Goal: Task Accomplishment & Management: Use online tool/utility

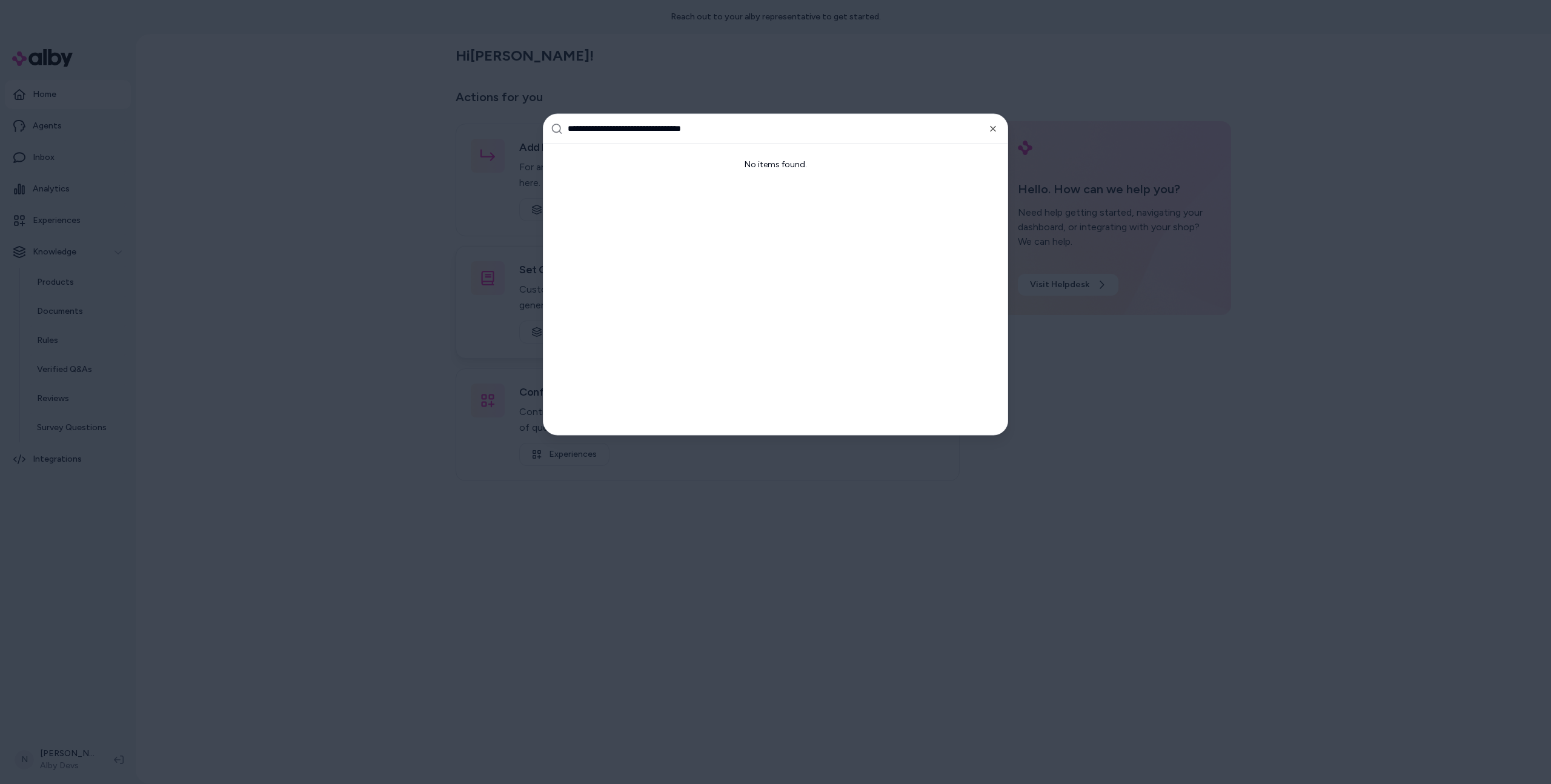
type input "**********"
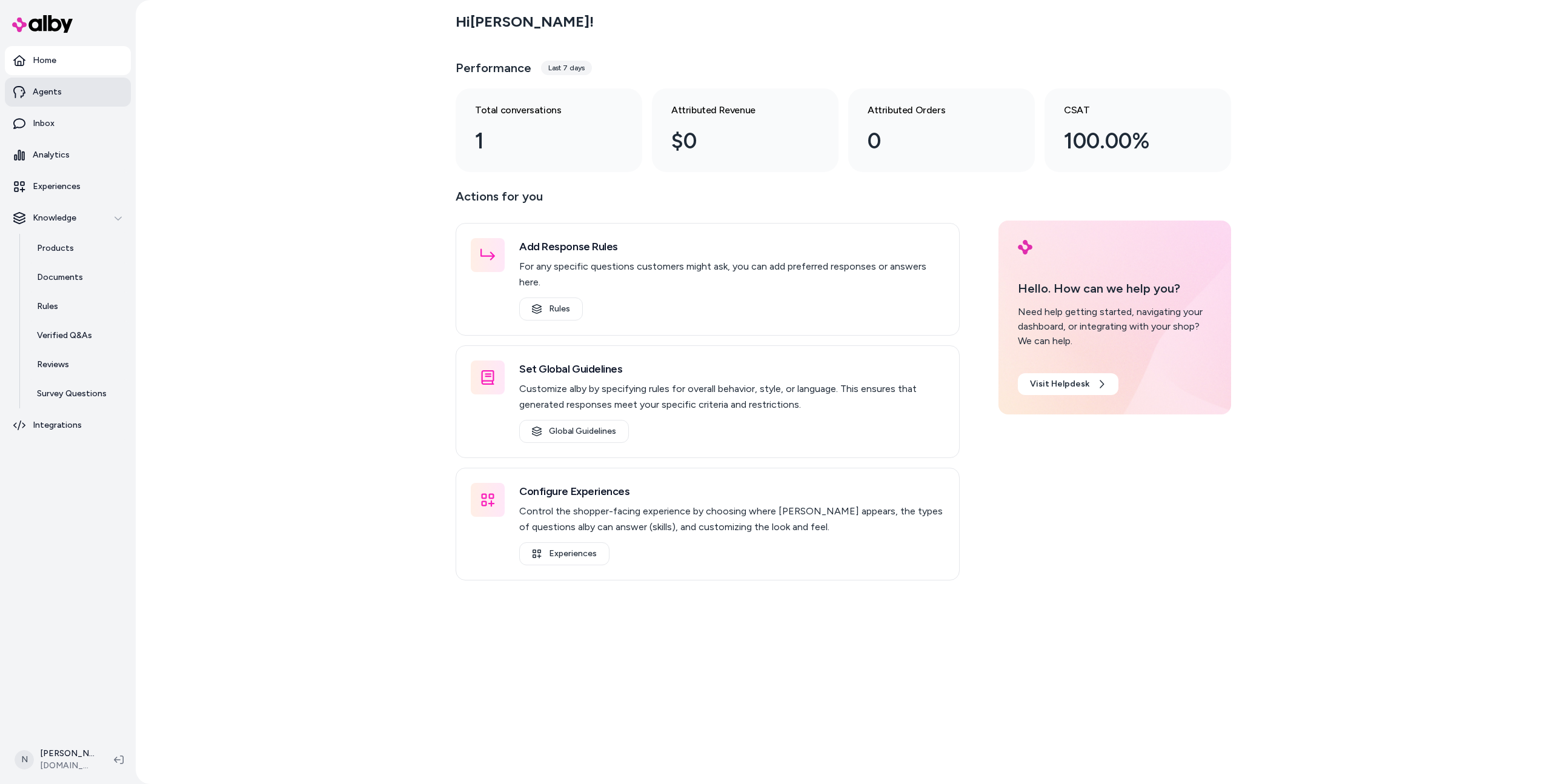
click at [48, 90] on p "Agents" at bounding box center [47, 92] width 29 height 13
click at [61, 94] on link "Agents" at bounding box center [68, 92] width 126 height 29
click at [68, 91] on link "Agents" at bounding box center [68, 92] width 126 height 29
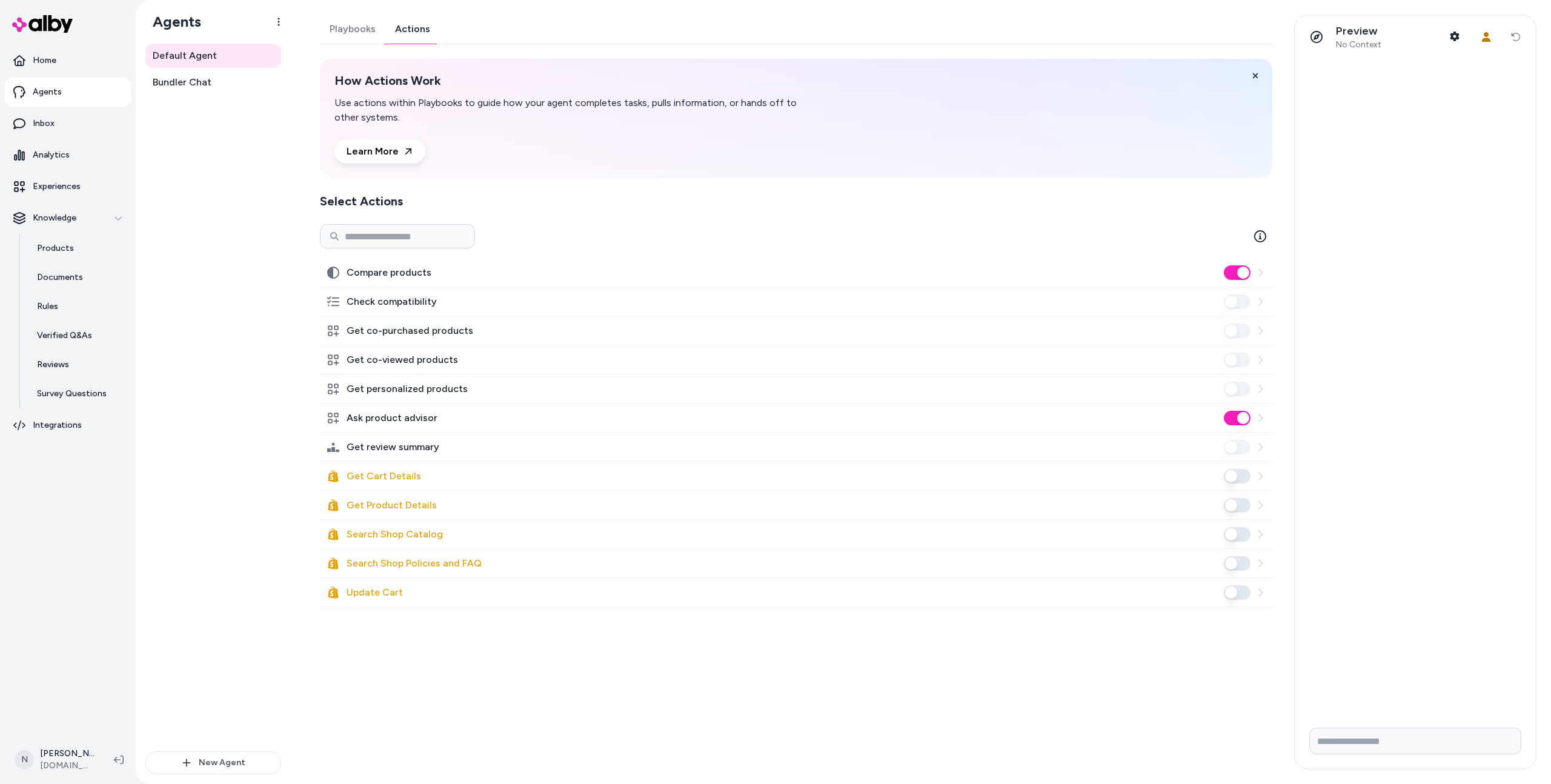
click at [413, 27] on link "Actions" at bounding box center [412, 29] width 55 height 29
click at [176, 84] on span "Bundler Chat" at bounding box center [181, 82] width 59 height 14
click at [206, 82] on span "Bundler Chat" at bounding box center [181, 82] width 59 height 14
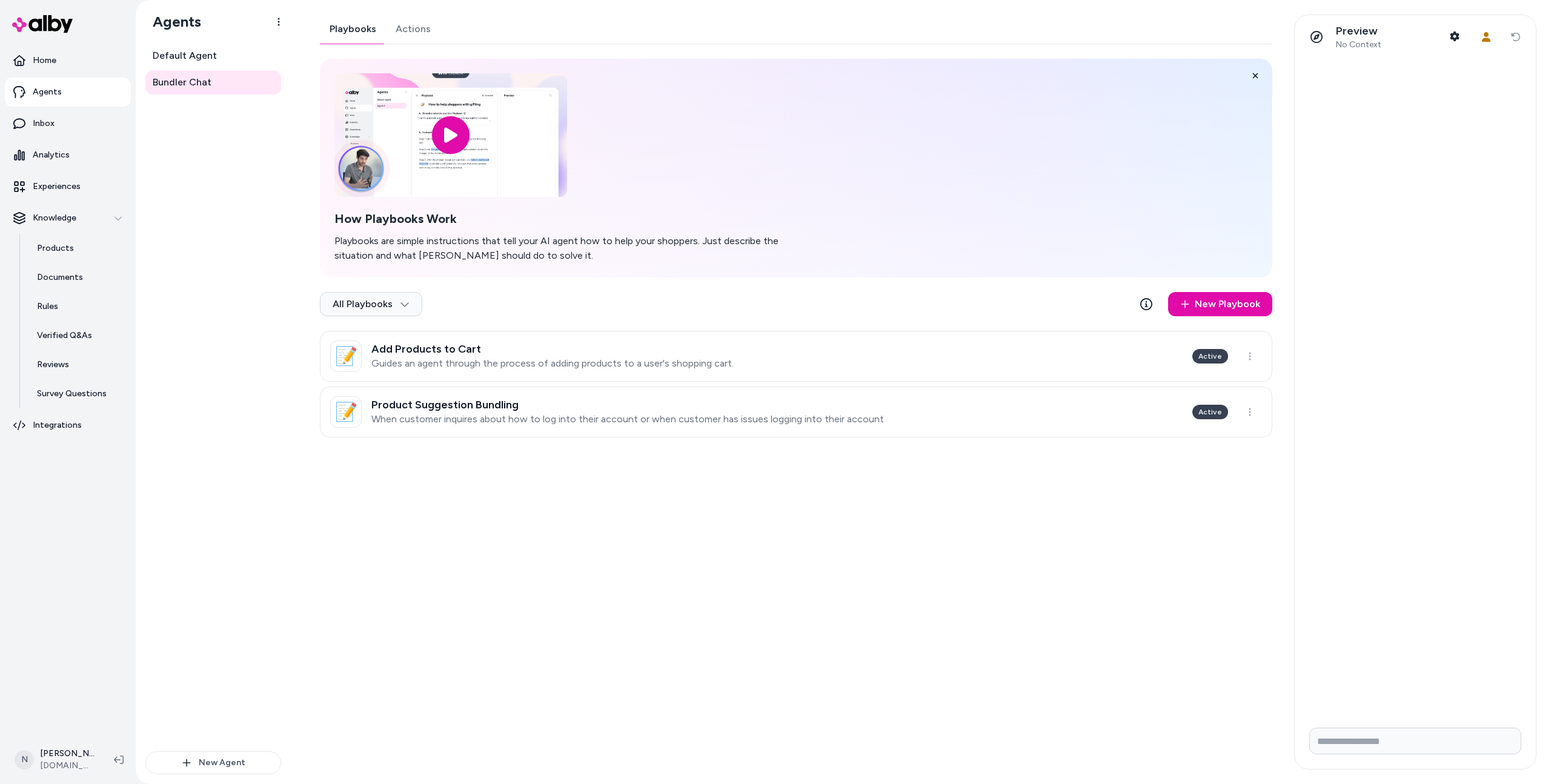
click at [415, 32] on link "Actions" at bounding box center [413, 29] width 55 height 29
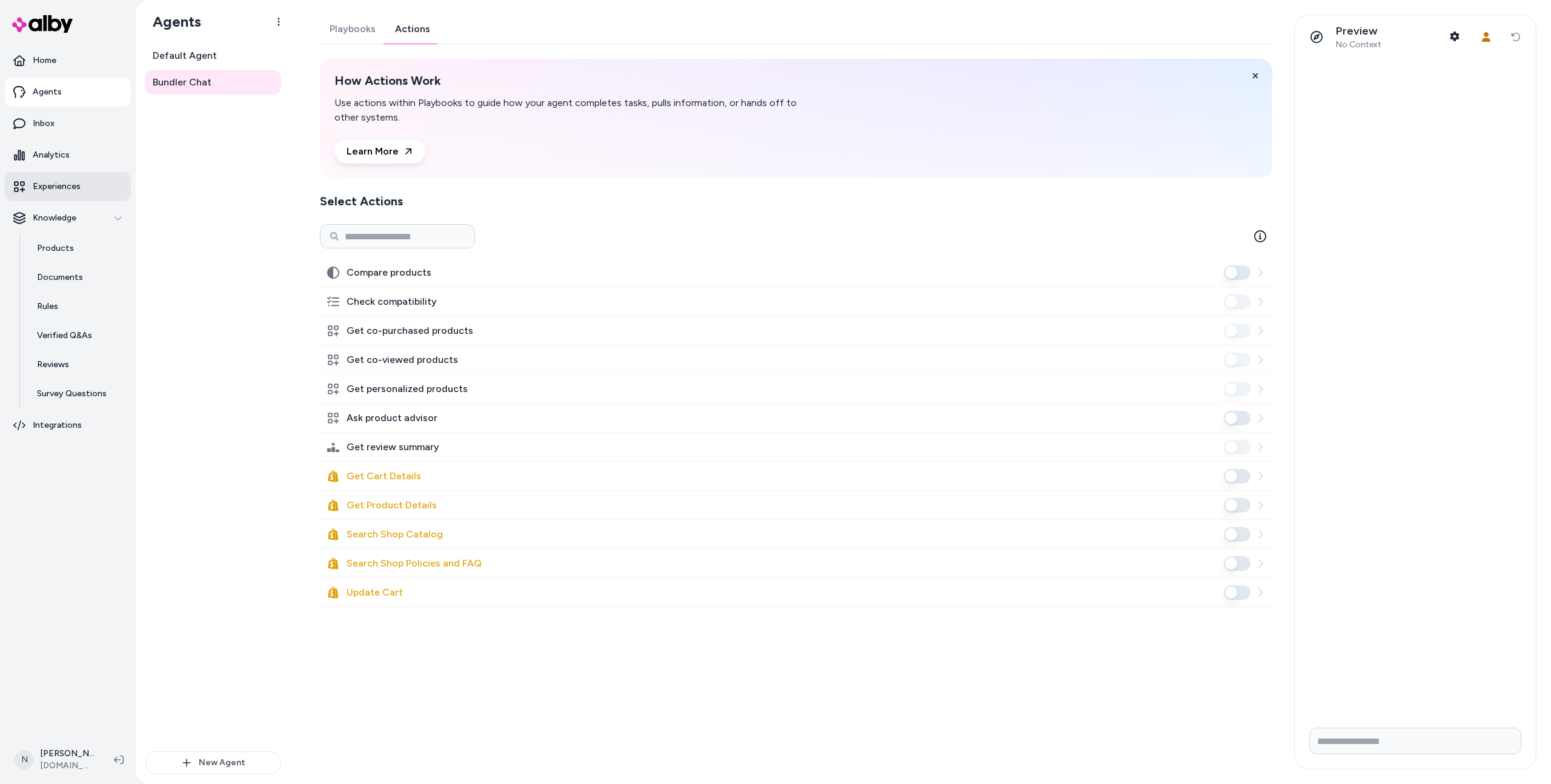
click at [62, 194] on link "Experiences" at bounding box center [68, 186] width 126 height 29
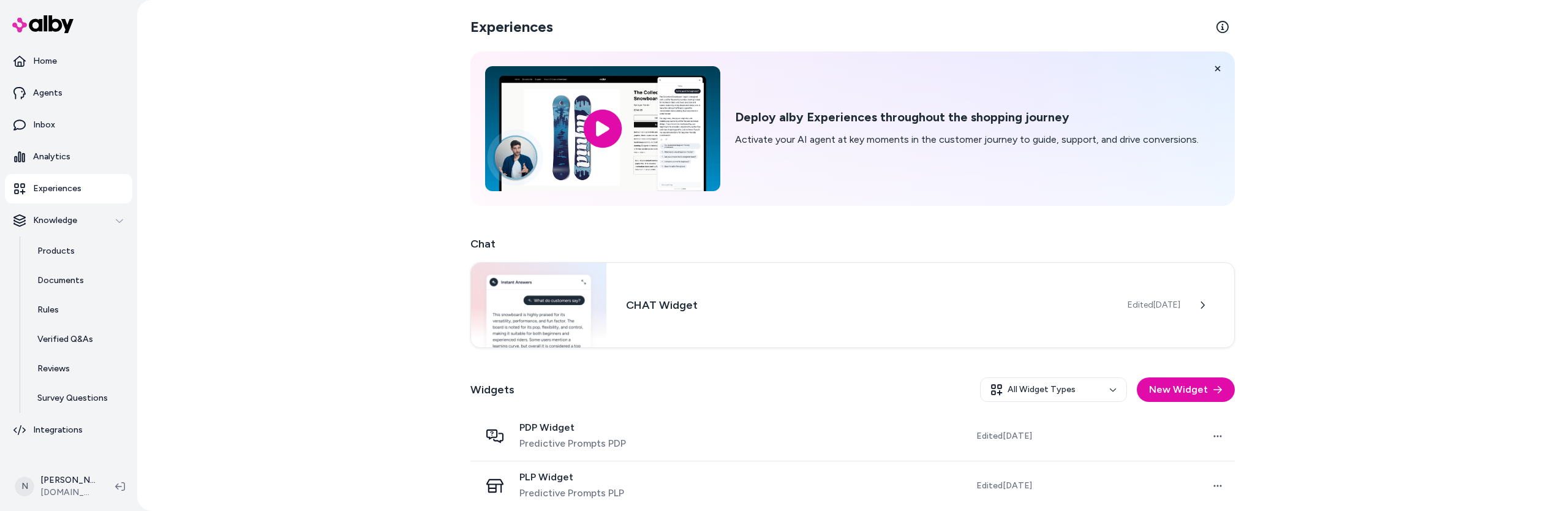
click at [257, 376] on div "Experiences Deploy alby Experiences throughout the shopping journey Activate yo…" at bounding box center [852, 256] width 1431 height 511
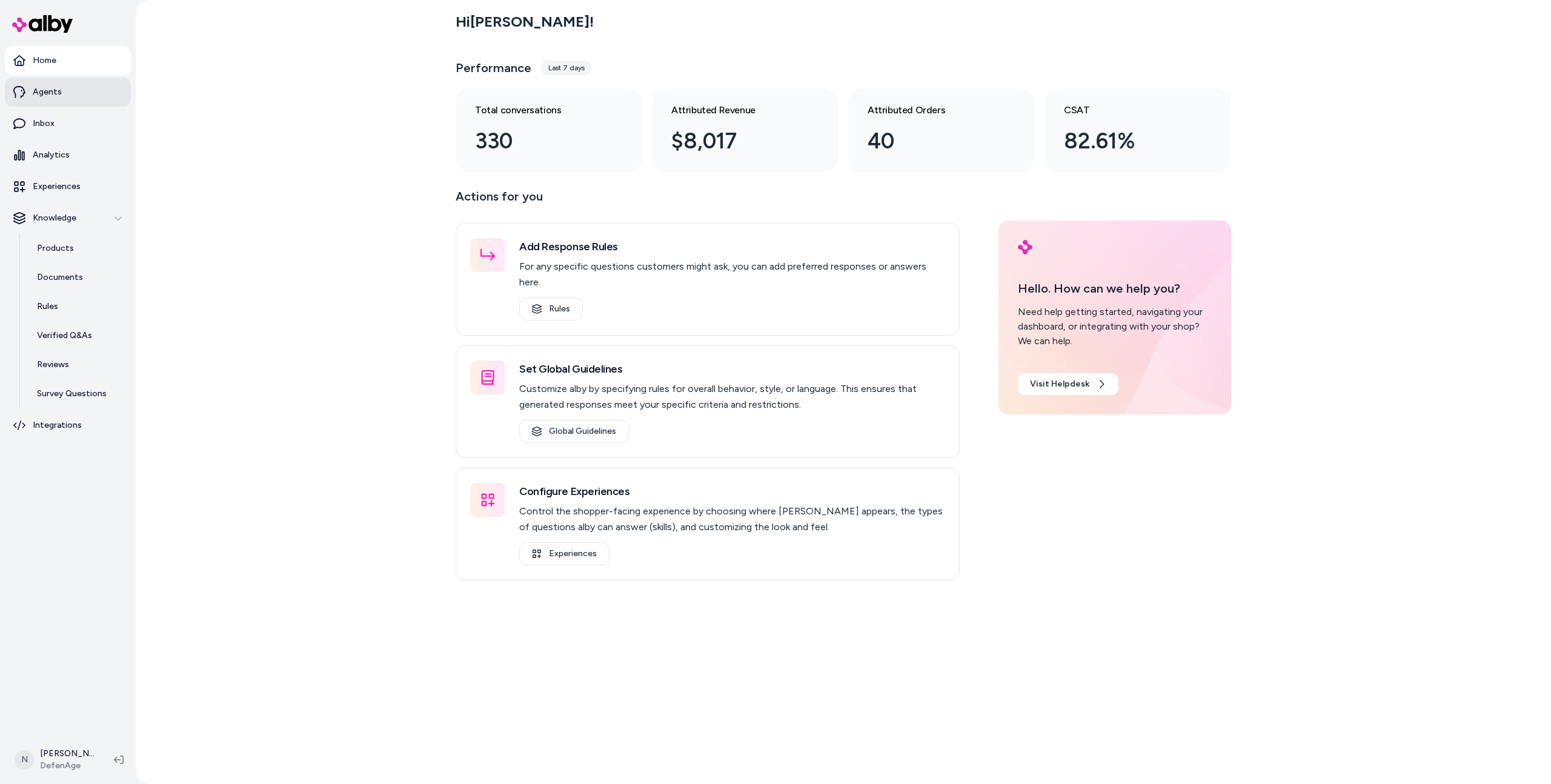
click at [97, 102] on link "Agents" at bounding box center [68, 92] width 126 height 29
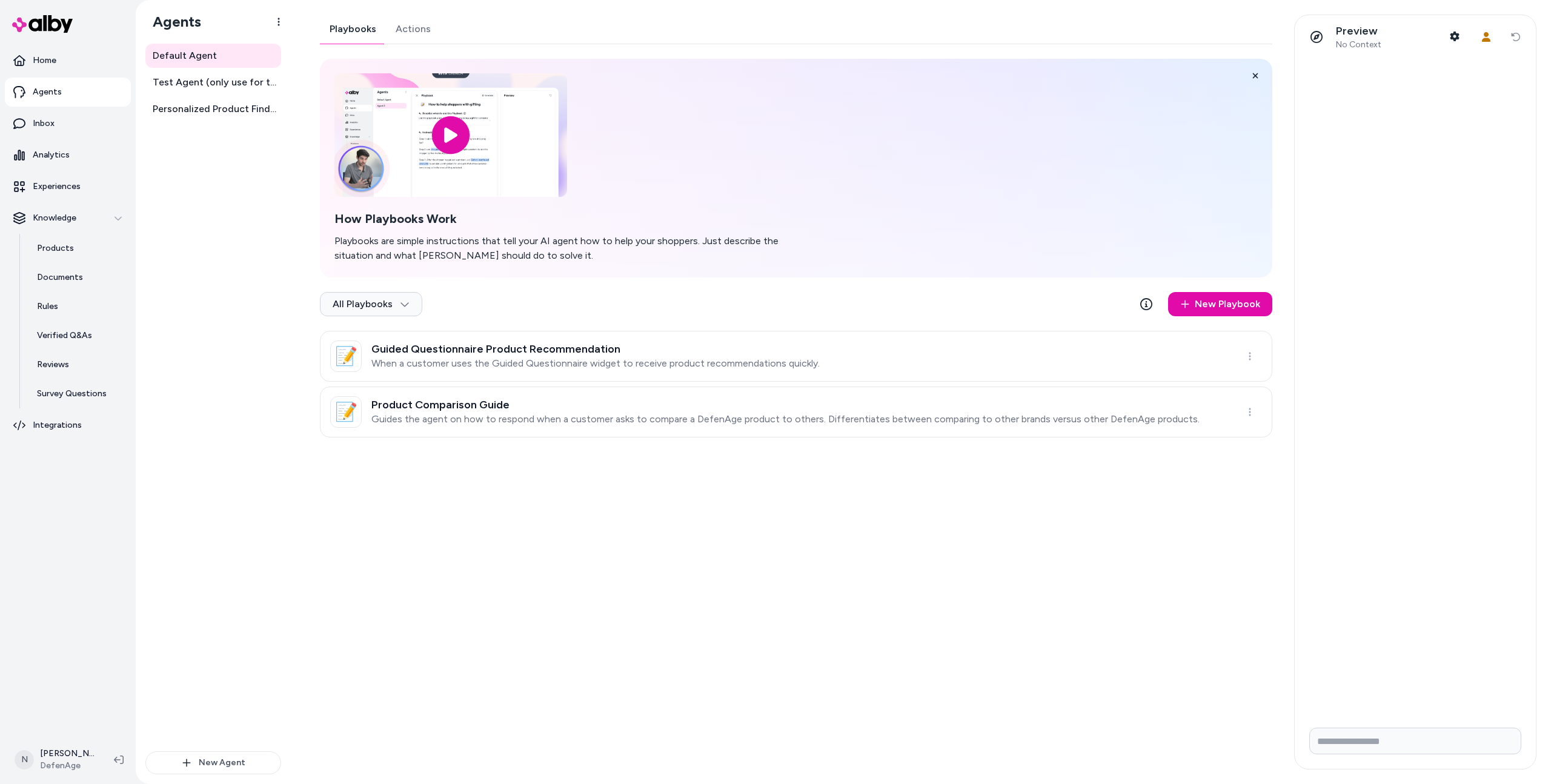
click at [416, 27] on link "Actions" at bounding box center [413, 29] width 55 height 29
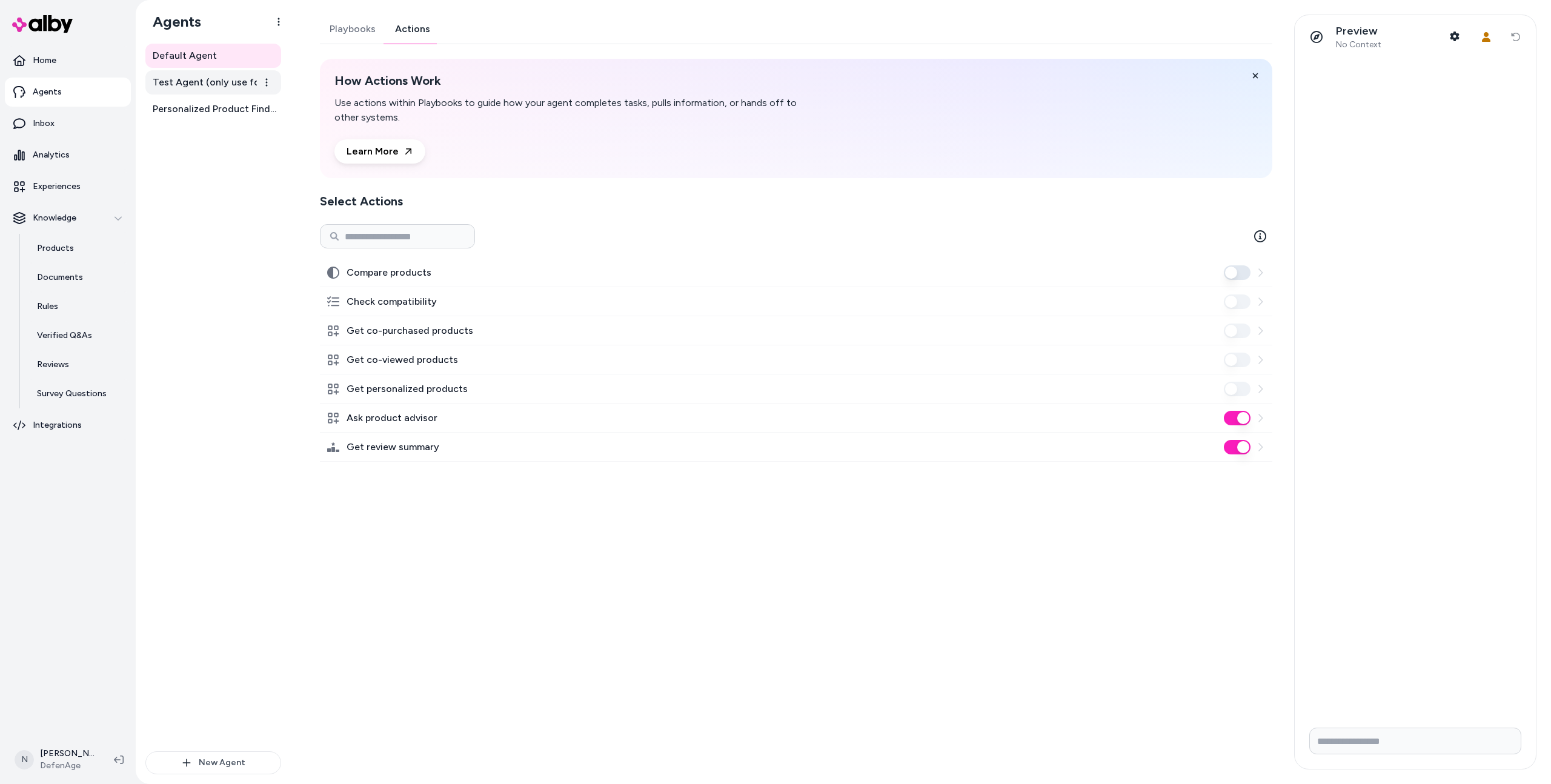
click at [231, 85] on span "Test Agent (only use for testing)" at bounding box center [214, 82] width 123 height 14
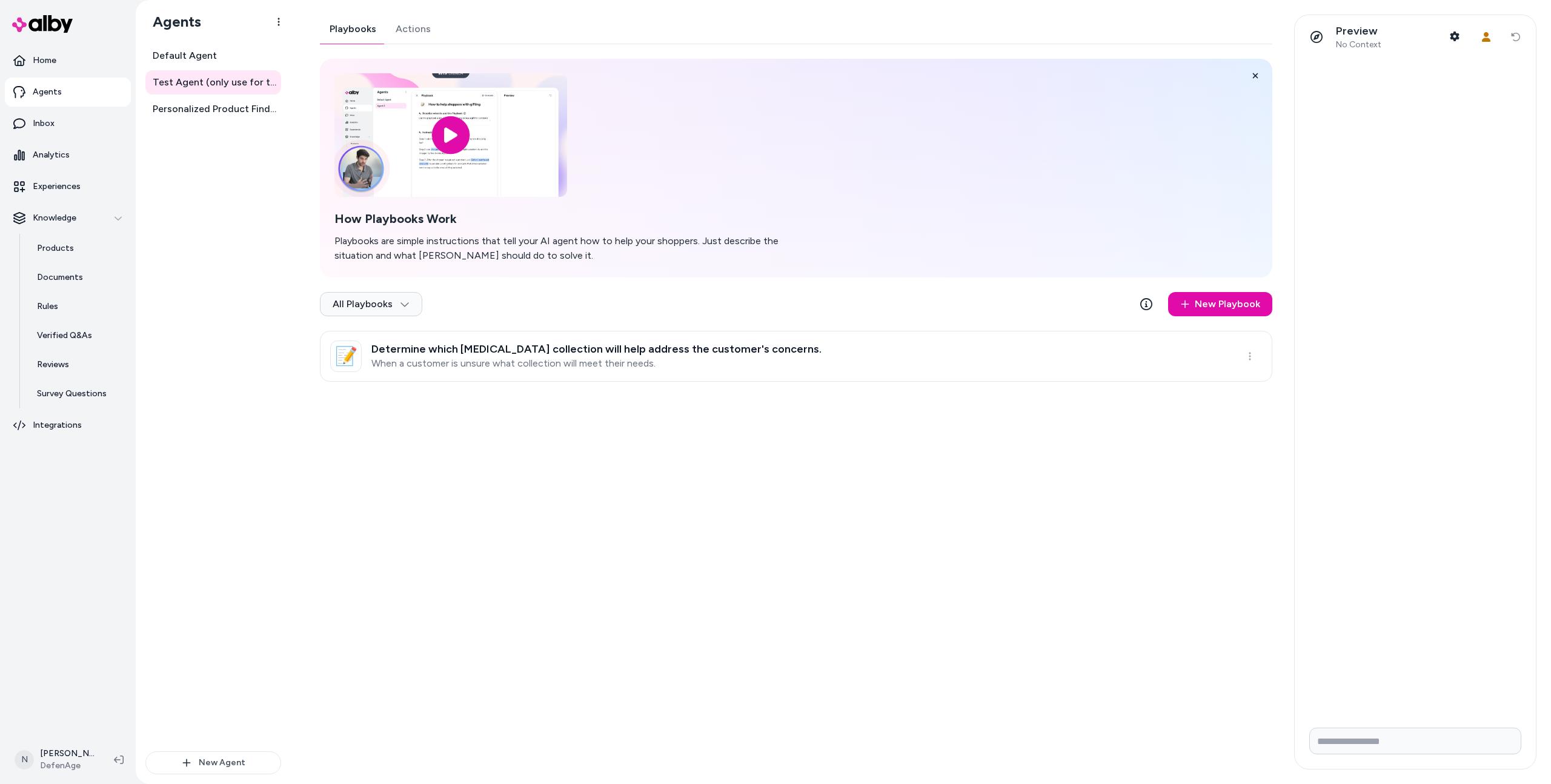
click at [410, 29] on link "Actions" at bounding box center [413, 29] width 55 height 29
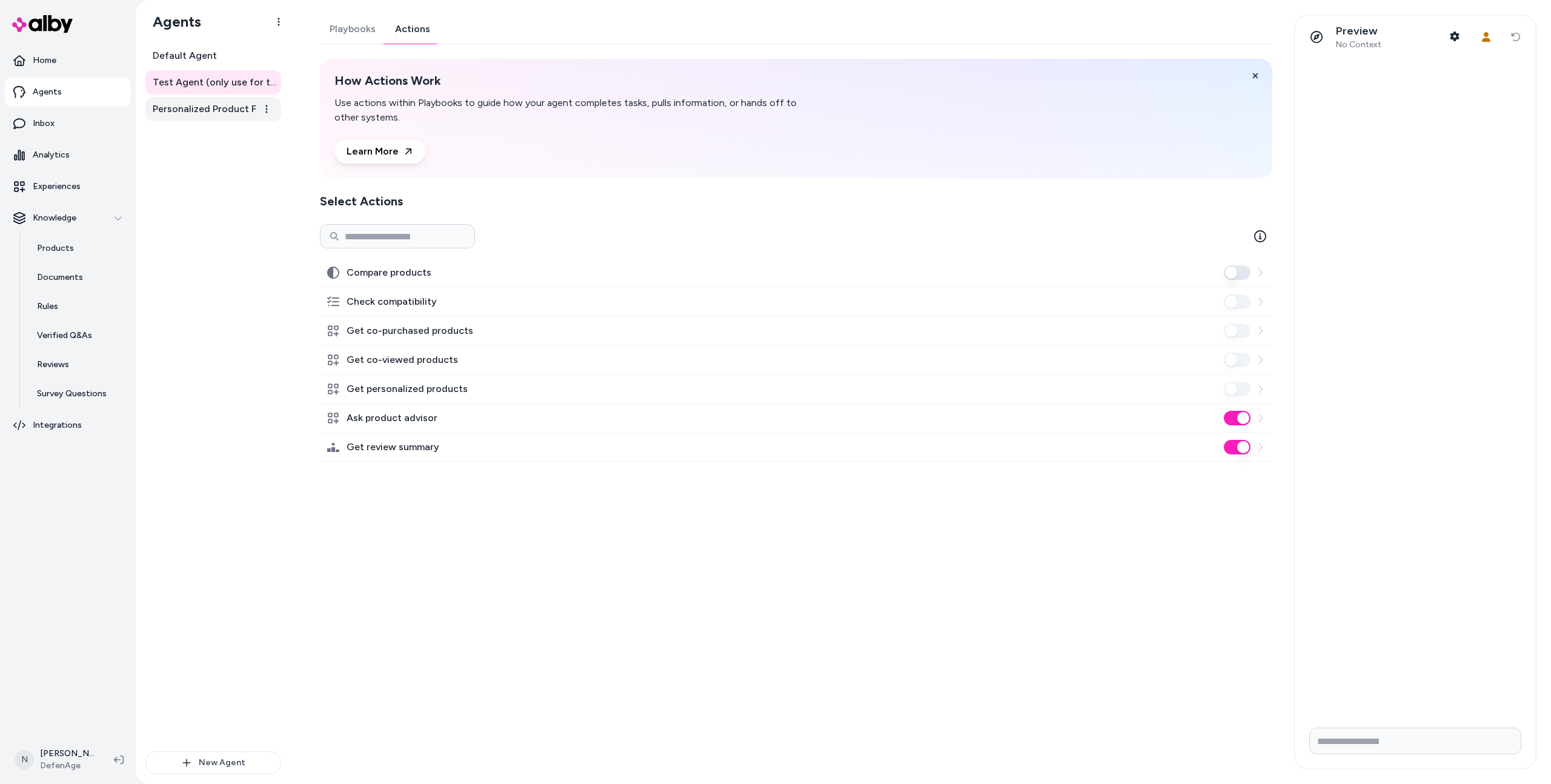
click at [220, 113] on span "Personalized Product Finder Agent" at bounding box center [214, 109] width 123 height 14
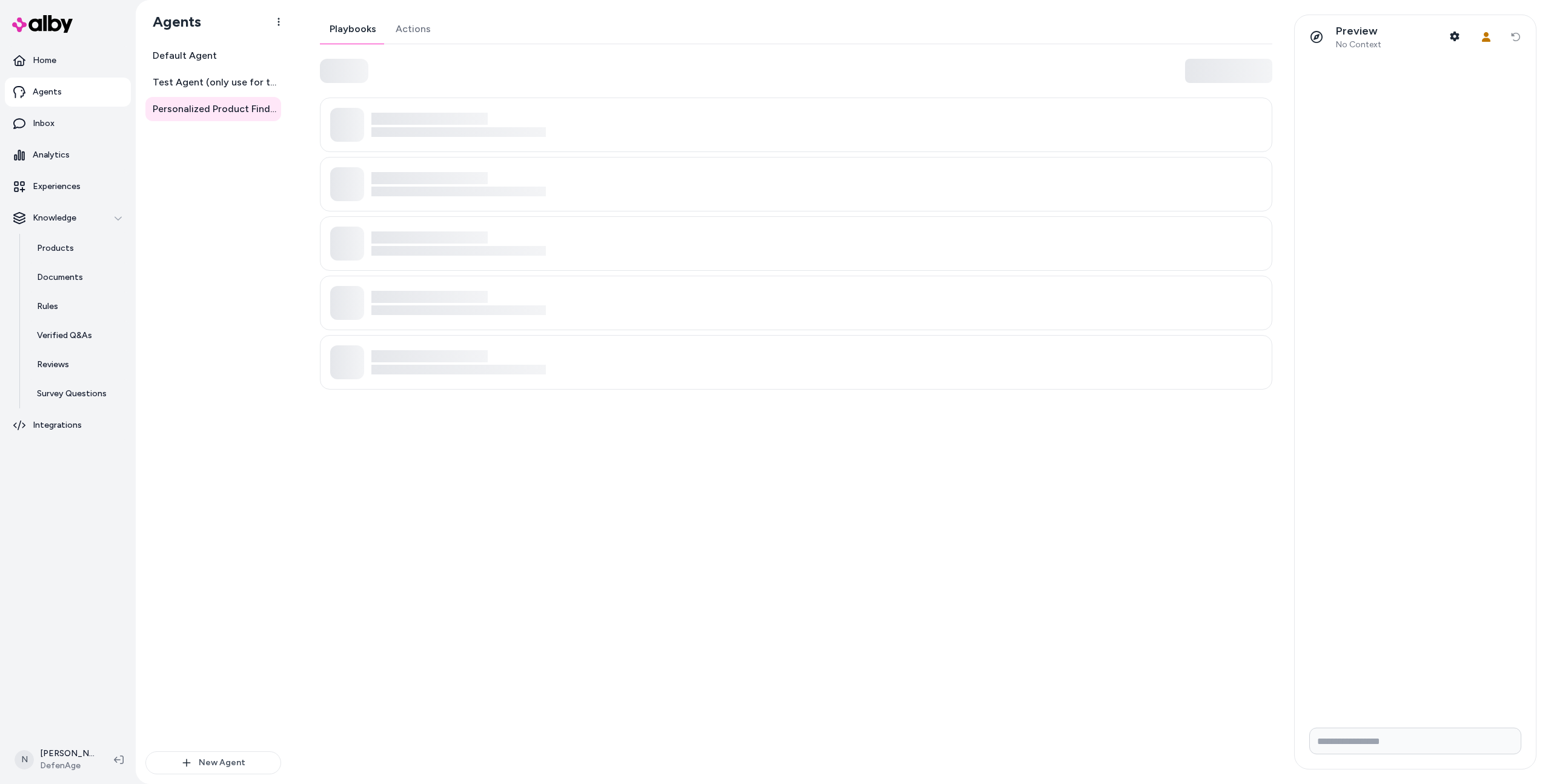
click at [403, 35] on link "Actions" at bounding box center [413, 29] width 55 height 29
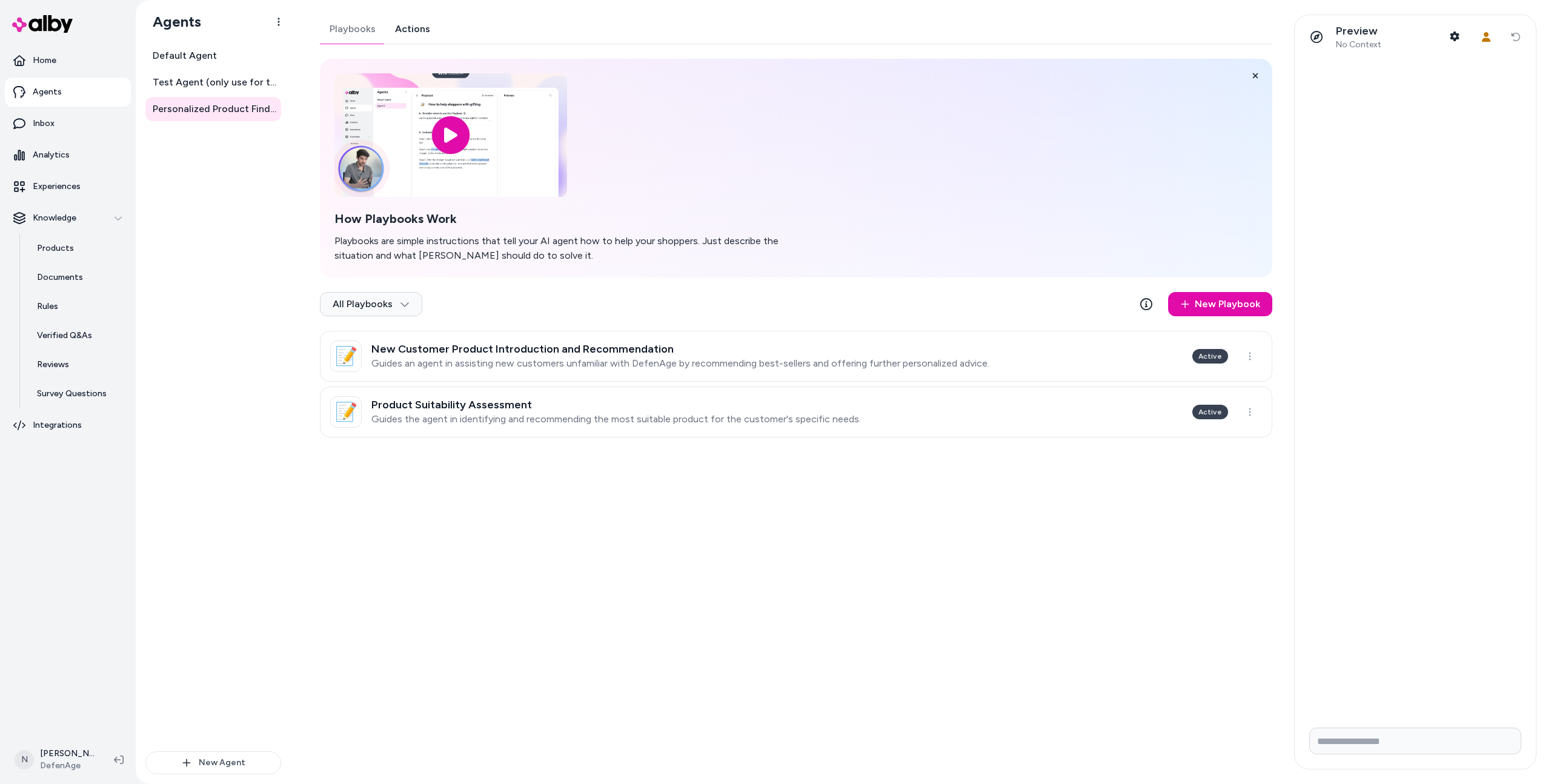
click at [418, 31] on link "Actions" at bounding box center [412, 29] width 55 height 29
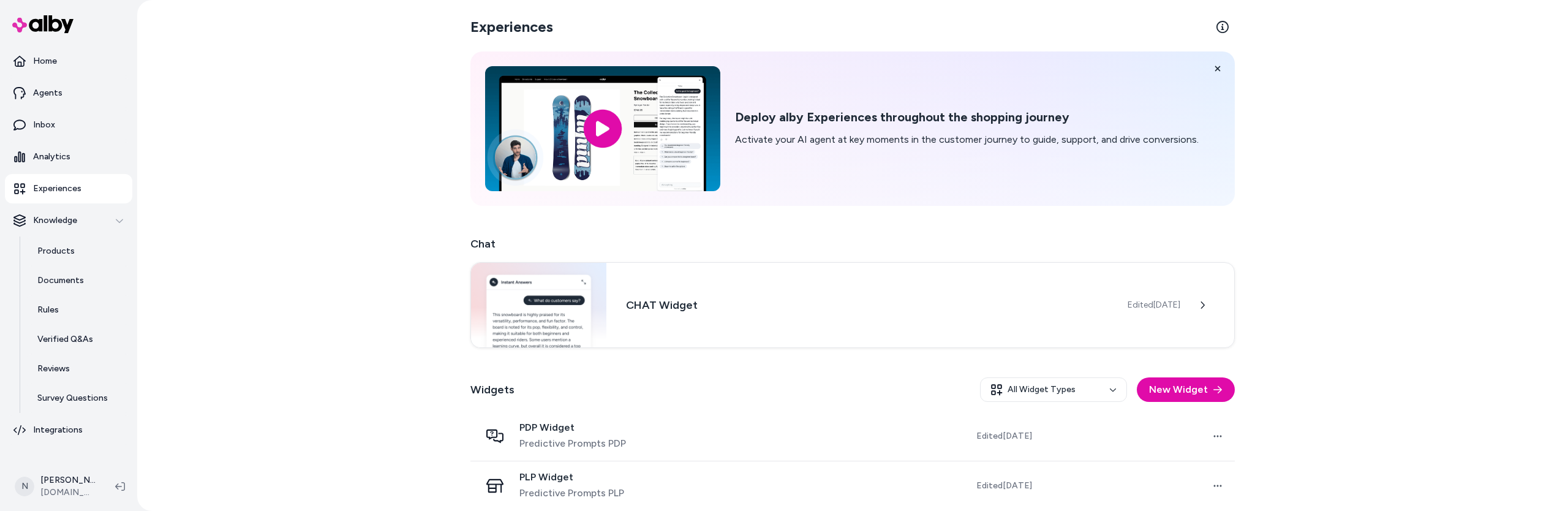
scroll to position [9, 0]
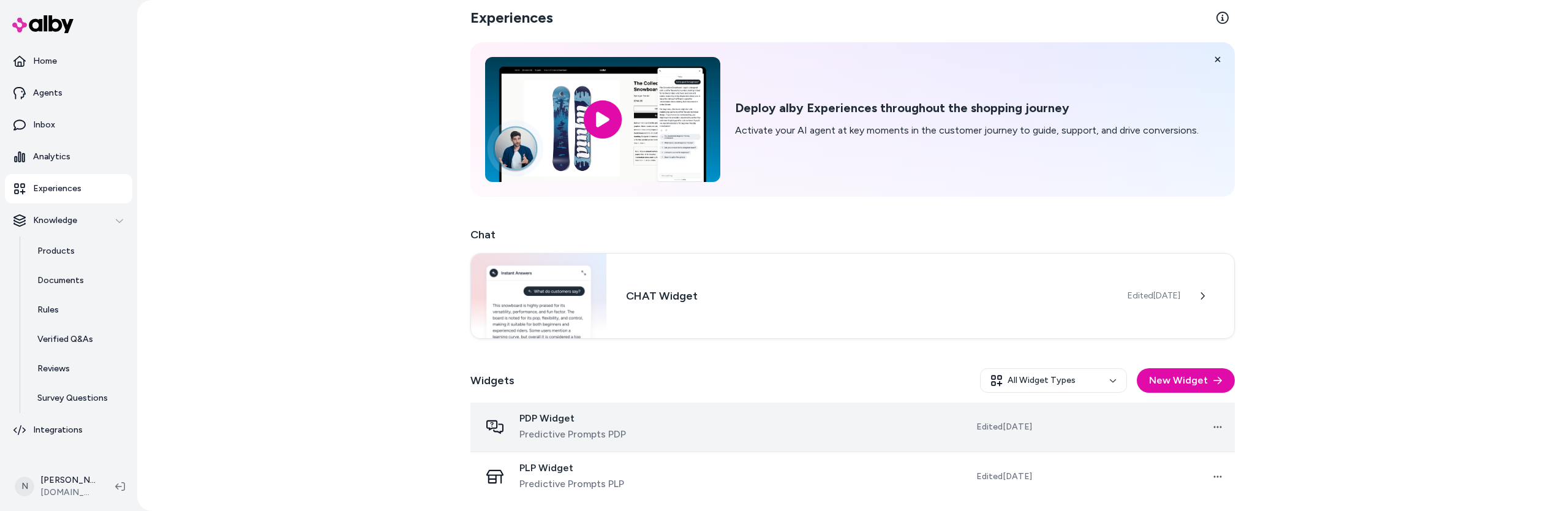
click at [536, 419] on span "PDP Widget" at bounding box center [572, 418] width 106 height 13
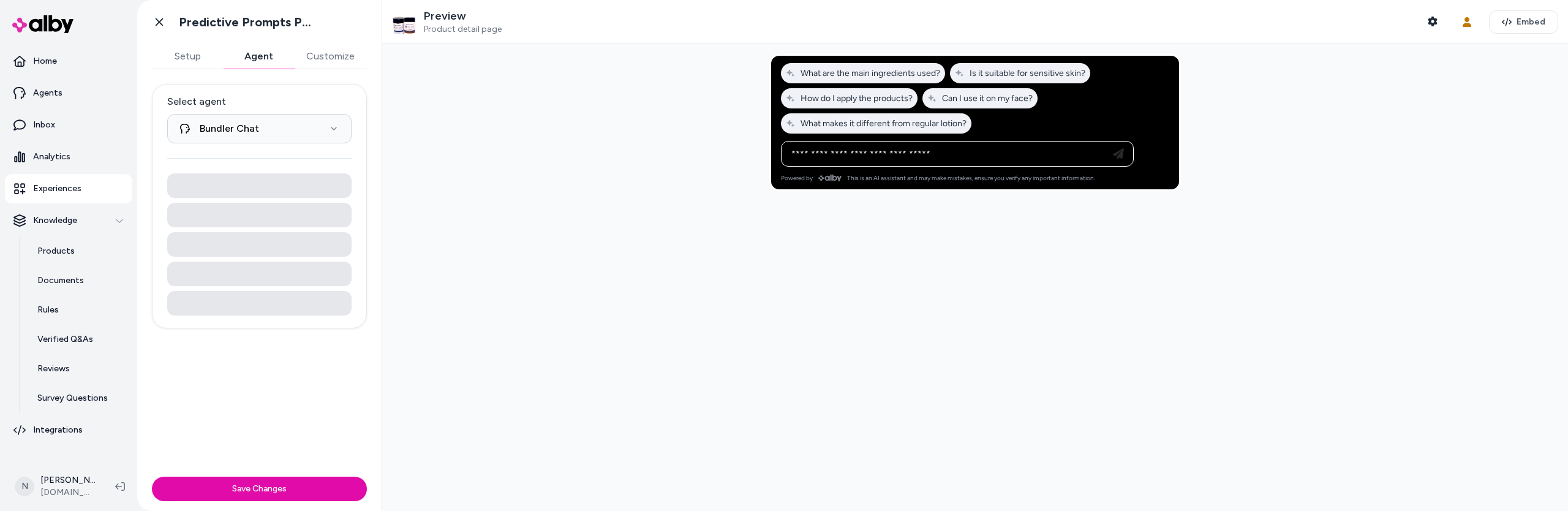
click at [248, 51] on button "Agent" at bounding box center [258, 56] width 71 height 24
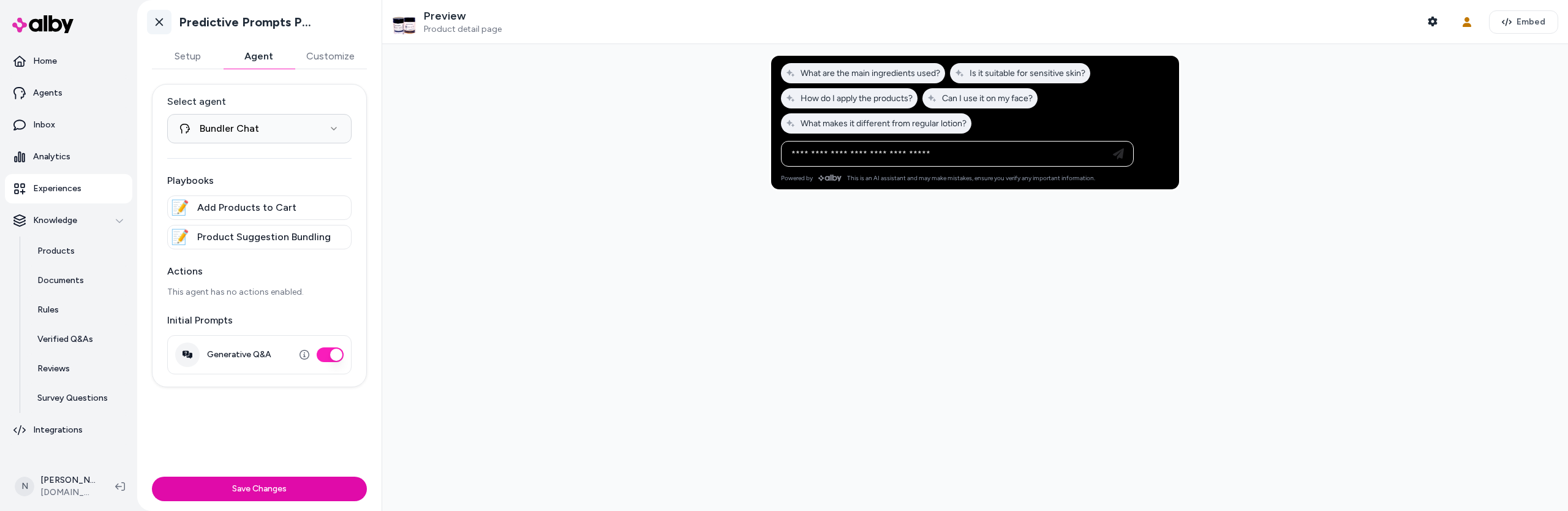
click at [162, 26] on icon at bounding box center [159, 21] width 13 height 13
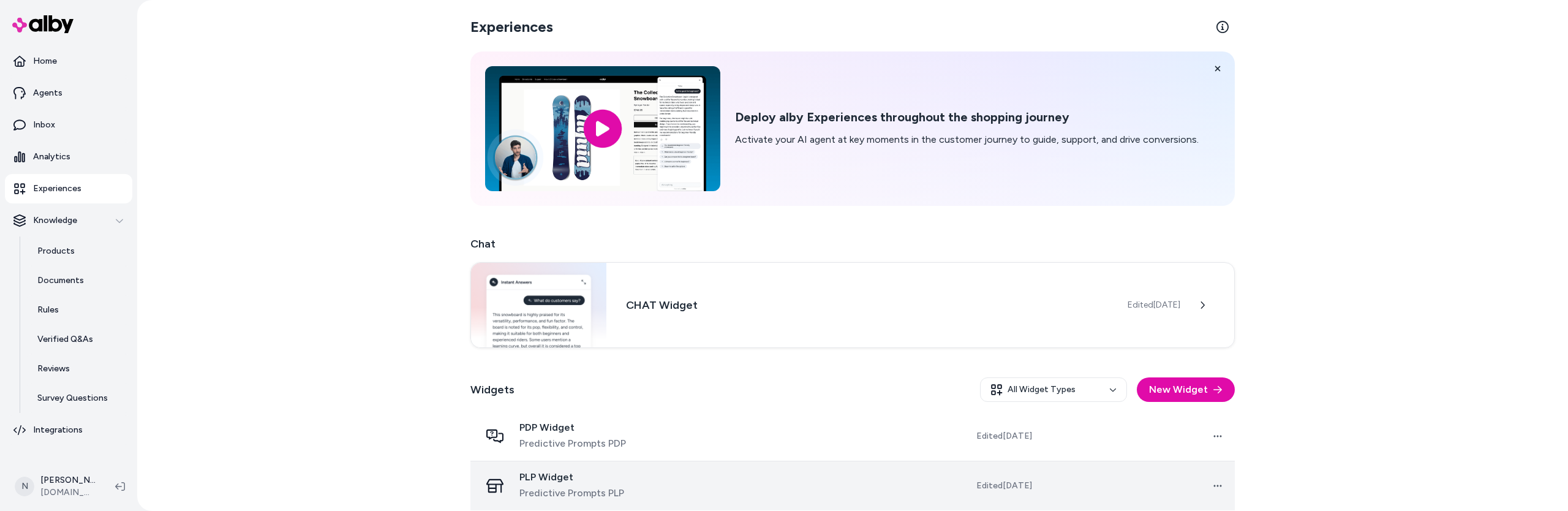
click at [590, 477] on span "PLP Widget" at bounding box center [571, 477] width 104 height 13
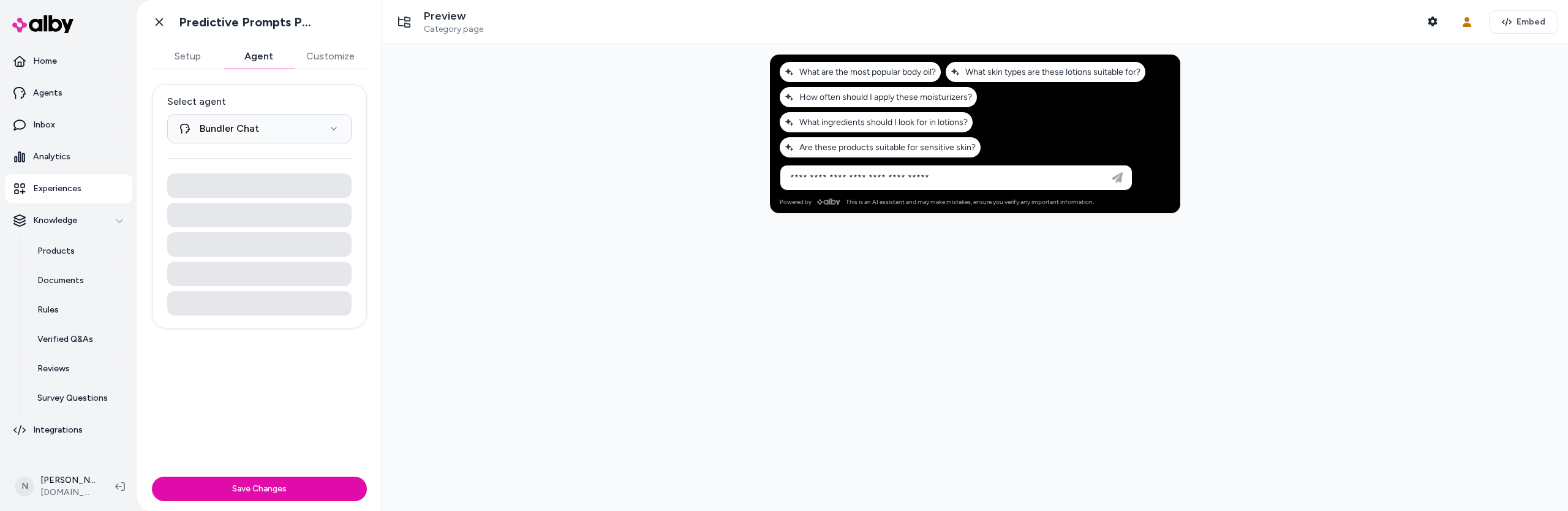
click at [256, 57] on button "Agent" at bounding box center [258, 56] width 71 height 24
